Goal: Check status: Check status

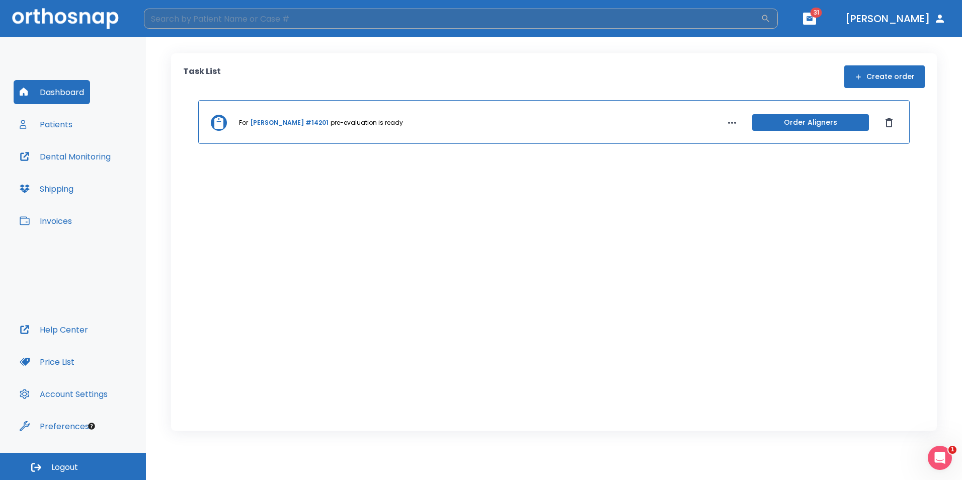
click at [185, 23] on input "search" at bounding box center [452, 19] width 617 height 20
click at [470, 121] on div "For [PERSON_NAME] #14201 pre-evaluation is ready" at bounding box center [463, 122] width 449 height 9
click at [282, 122] on link "[PERSON_NAME] #14201" at bounding box center [289, 122] width 79 height 9
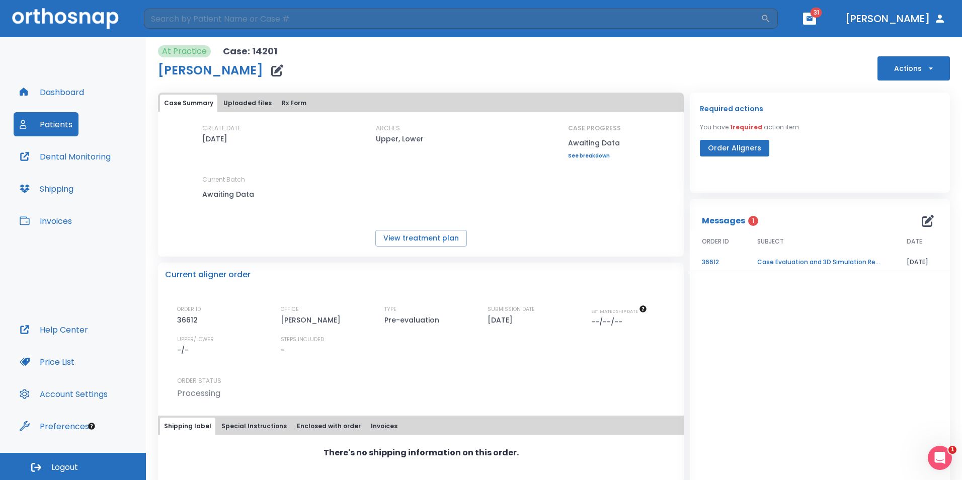
click at [787, 265] on td "Case Evaluation and 3D Simulation Ready" at bounding box center [821, 263] width 150 height 18
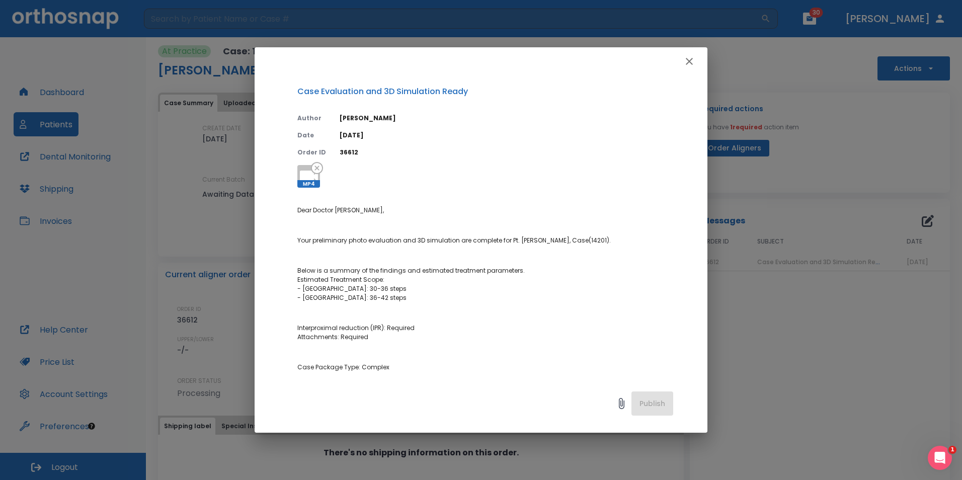
scroll to position [50, 0]
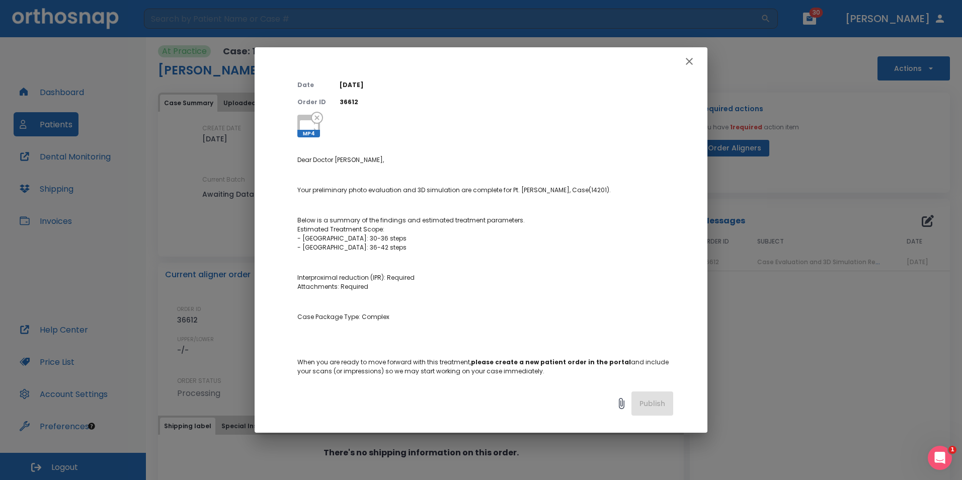
drag, startPoint x: 401, startPoint y: 316, endPoint x: 353, endPoint y: 320, distance: 48.5
click at [353, 320] on p "Case Package Type: Complex" at bounding box center [486, 317] width 376 height 9
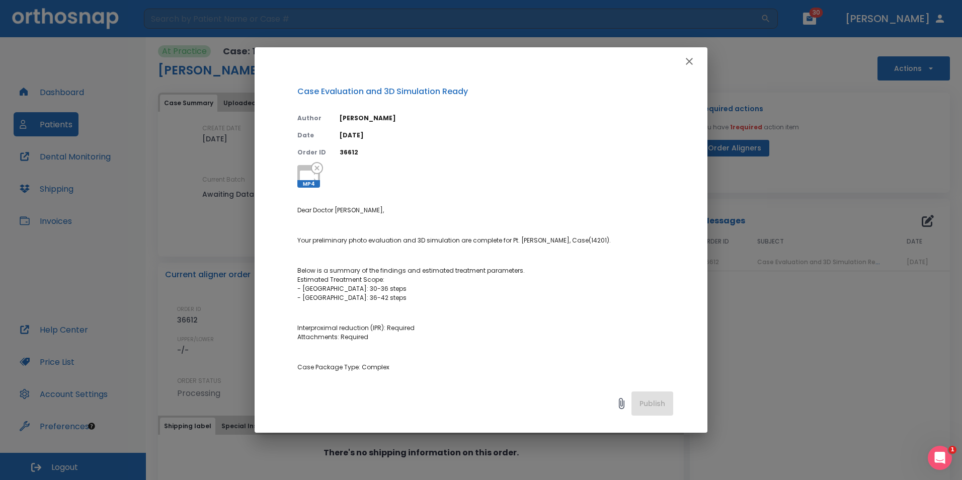
click at [306, 177] on icon at bounding box center [309, 177] width 18 height 12
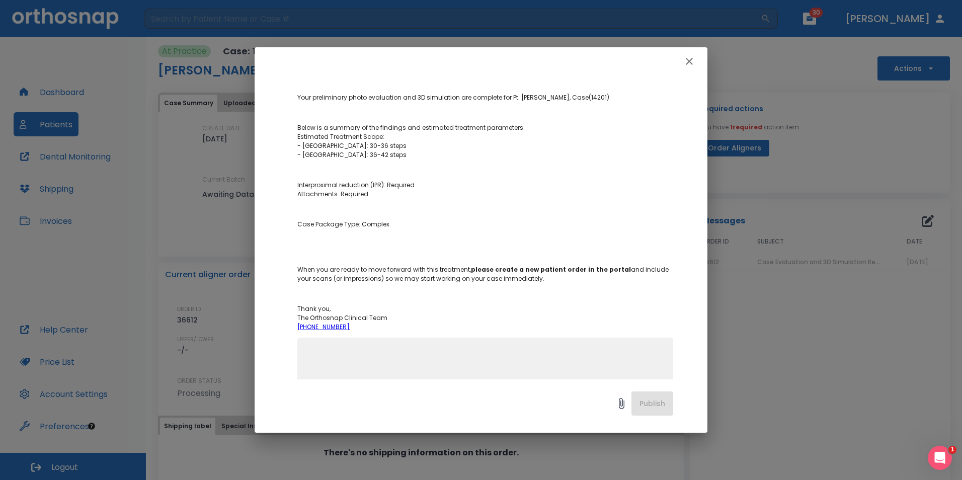
scroll to position [93, 0]
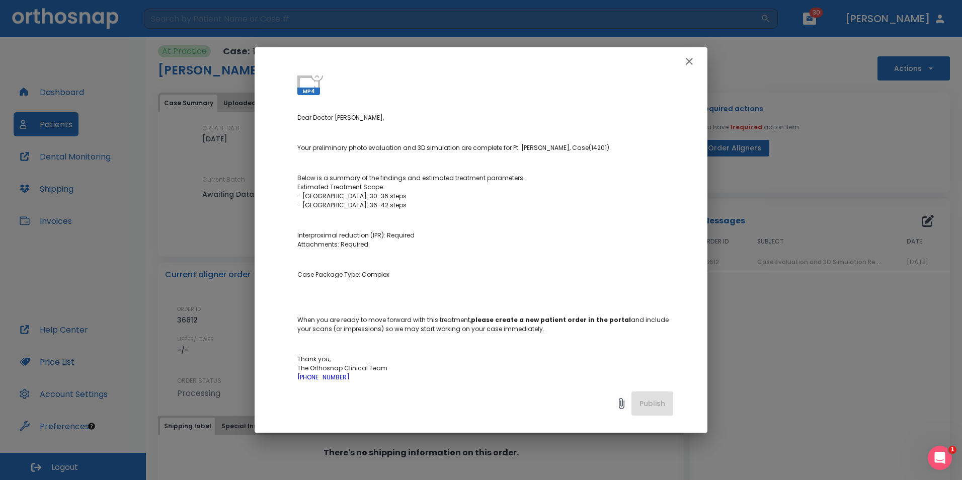
click at [690, 62] on icon "button" at bounding box center [690, 61] width 12 height 12
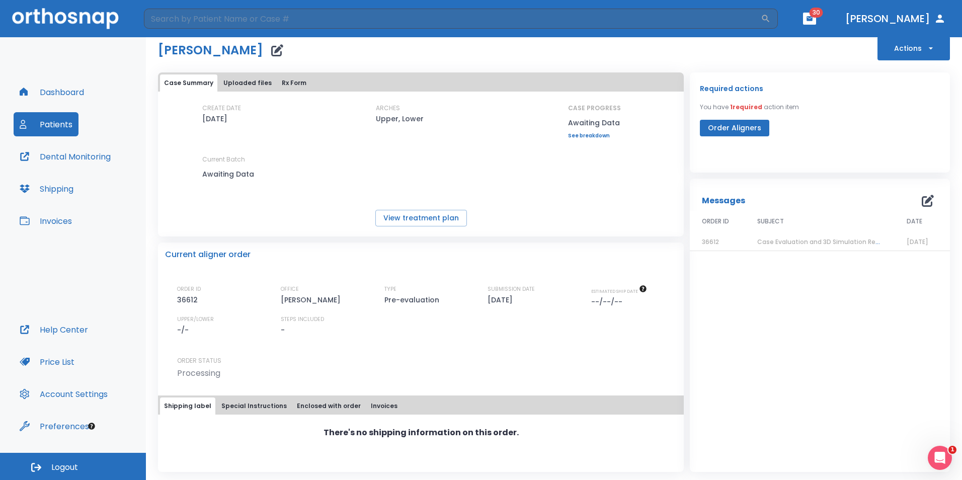
scroll to position [0, 0]
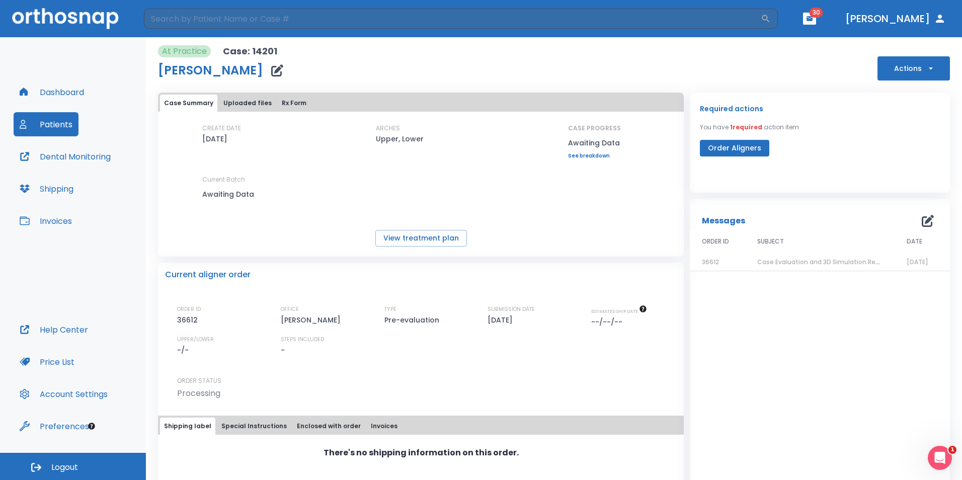
click at [795, 265] on span "Case Evaluation and 3D Simulation Ready" at bounding box center [823, 262] width 130 height 9
